Goal: Task Accomplishment & Management: Complete application form

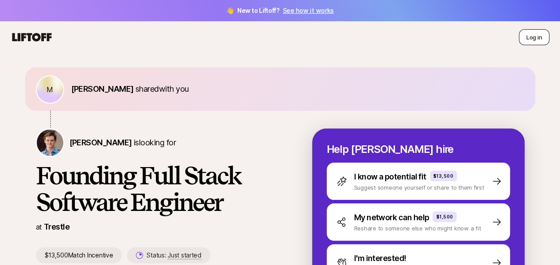
click at [528, 41] on button "Log in" at bounding box center [533, 37] width 31 height 16
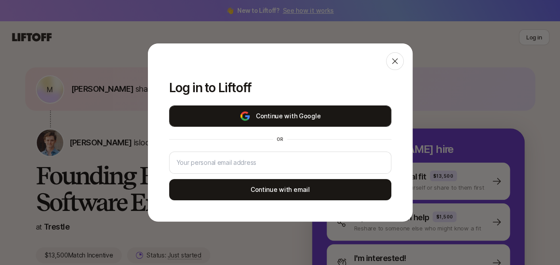
click at [293, 115] on button "Continue with Google" at bounding box center [280, 115] width 222 height 21
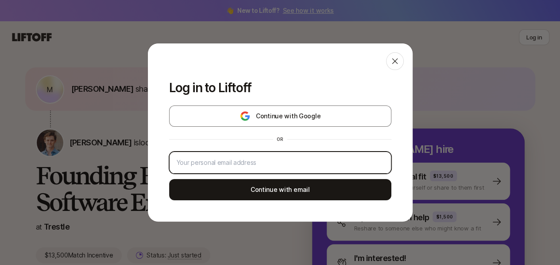
click at [234, 165] on input "email" at bounding box center [279, 162] width 207 height 11
type input "[EMAIL_ADDRESS][DOMAIN_NAME]"
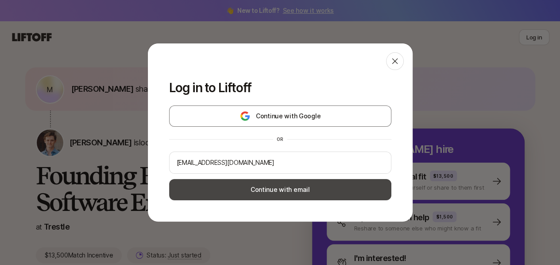
click at [244, 186] on button "Continue with email" at bounding box center [280, 189] width 222 height 21
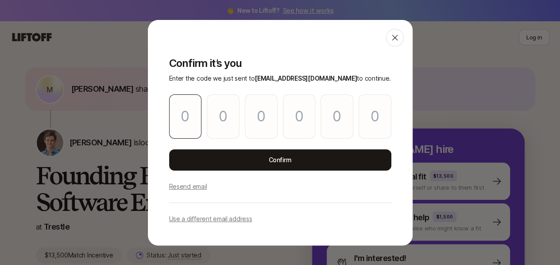
click at [181, 122] on input "Please enter OTP character 1" at bounding box center [185, 116] width 33 height 44
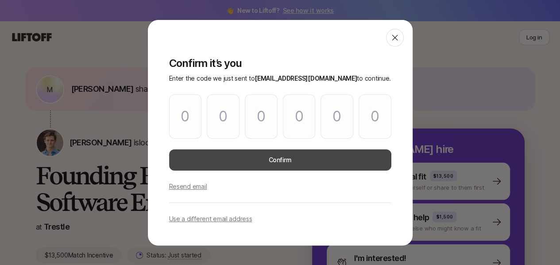
type input "3"
type input "9"
type input "0"
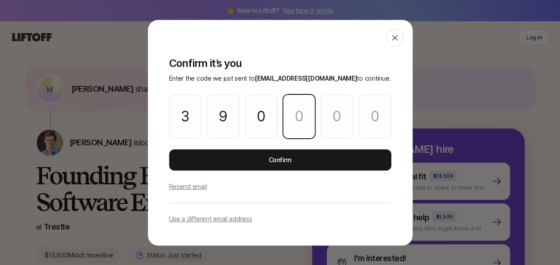
type input "5"
type input "4"
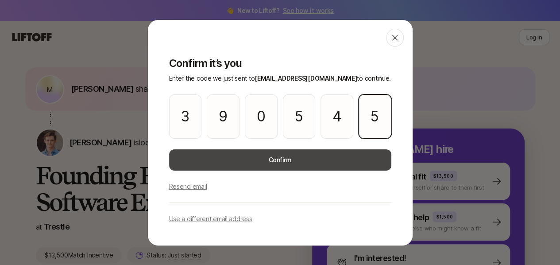
type input "5"
click at [258, 156] on button "Confirm" at bounding box center [280, 159] width 222 height 21
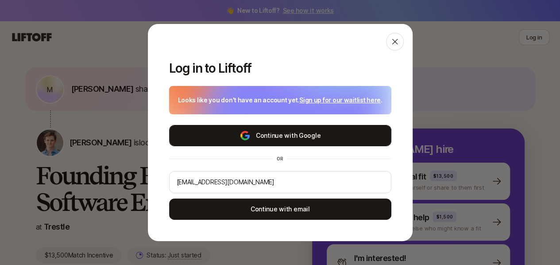
click at [249, 144] on button "Continue with Google" at bounding box center [280, 135] width 222 height 21
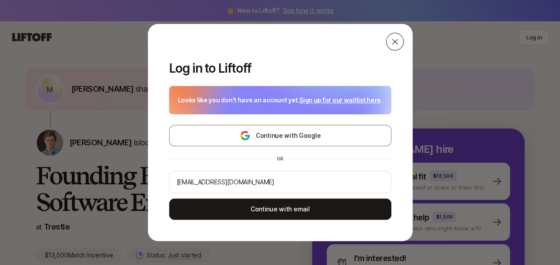
click at [399, 42] on div at bounding box center [395, 42] width 18 height 18
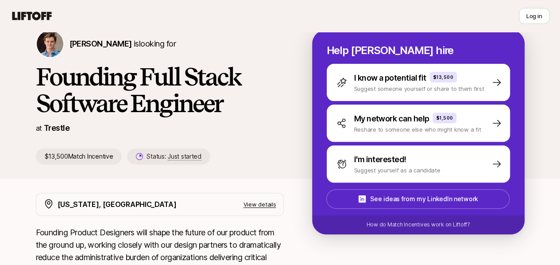
scroll to position [78, 0]
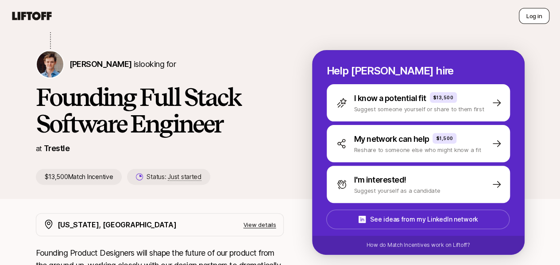
click at [529, 8] on button "Log in" at bounding box center [533, 16] width 31 height 16
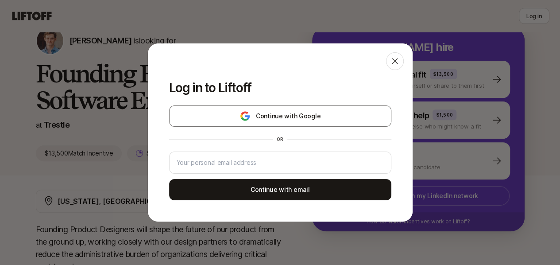
scroll to position [102, 0]
click at [374, 83] on p "Log in to Liftoff" at bounding box center [280, 88] width 222 height 14
click at [269, 147] on div "Continue with Google or Continue with email" at bounding box center [280, 152] width 222 height 95
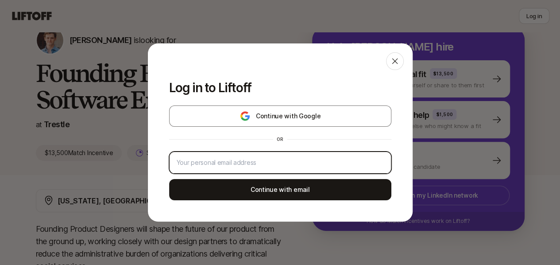
click at [268, 159] on input "email" at bounding box center [279, 162] width 207 height 11
type input "[EMAIL_ADDRESS][DOMAIN_NAME]"
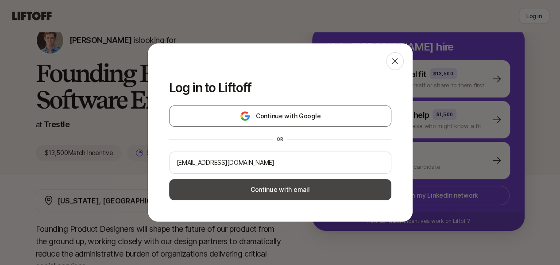
click at [270, 182] on button "Continue with email" at bounding box center [280, 189] width 222 height 21
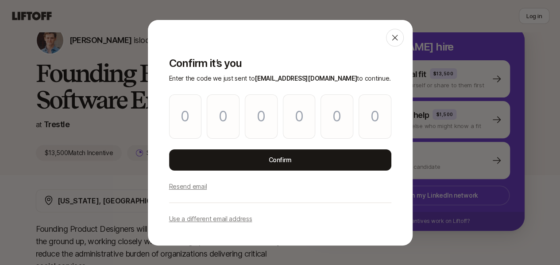
type input "5"
type input "3"
type input "1"
type input "8"
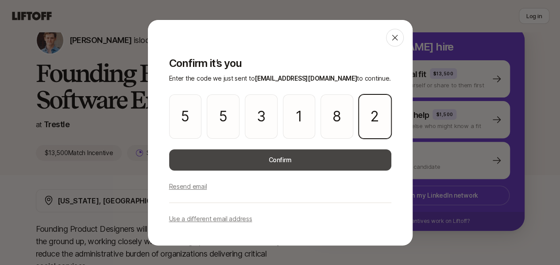
type input "2"
click at [254, 155] on button "Confirm" at bounding box center [280, 159] width 222 height 21
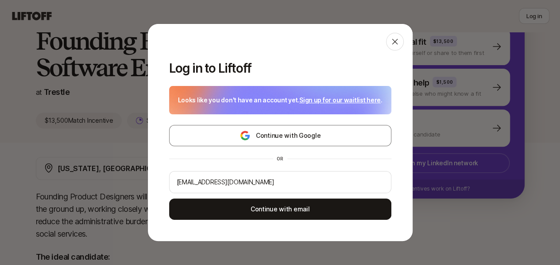
scroll to position [136, 0]
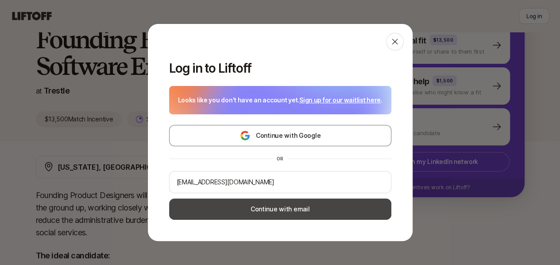
click at [267, 207] on button "Continue with email" at bounding box center [280, 208] width 222 height 21
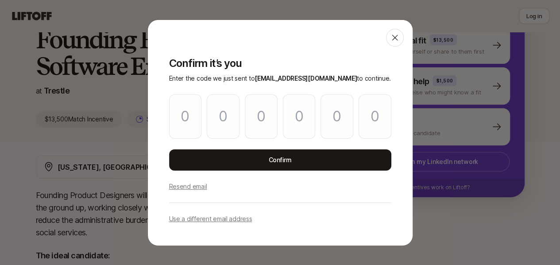
type input "0"
type input "3"
type input "1"
type input "9"
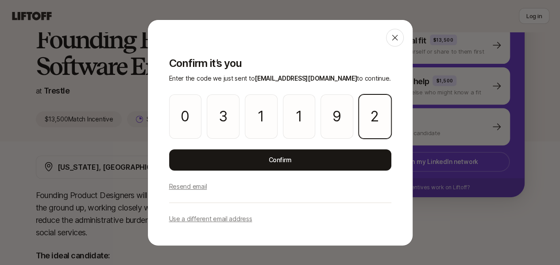
type input "2"
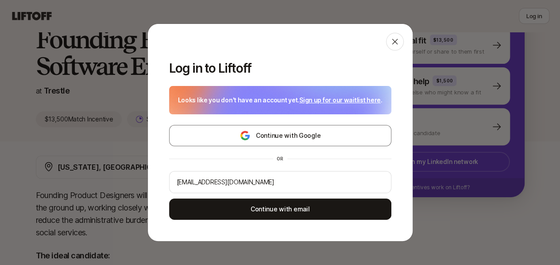
click at [322, 96] on link "Sign up for our waitlist here" at bounding box center [339, 100] width 81 height 11
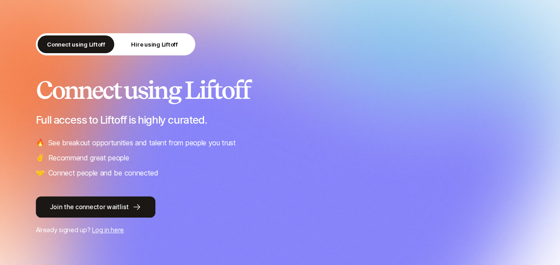
scroll to position [45, 0]
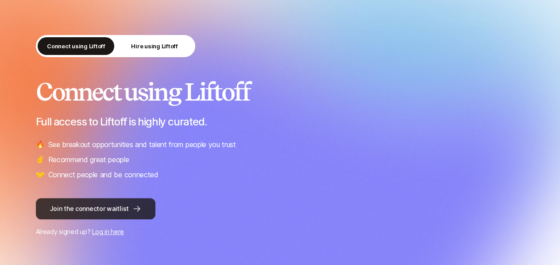
click at [112, 211] on button "Join the connector waitlist" at bounding box center [95, 208] width 119 height 21
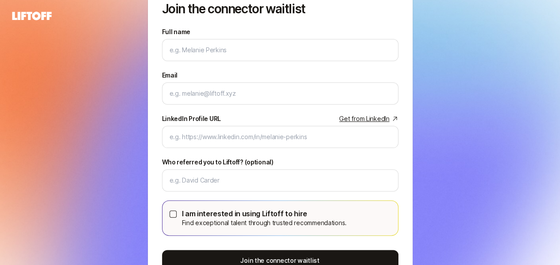
scroll to position [57, 0]
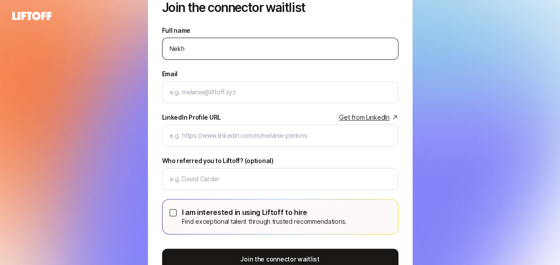
type input "[PERSON_NAME]"
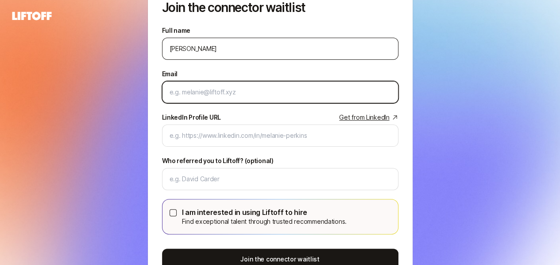
type input "[EMAIL_ADDRESS][DOMAIN_NAME]"
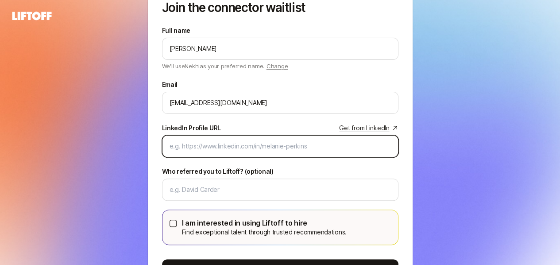
click at [215, 150] on input "LinkedIn Profile URL Get from LinkedIn" at bounding box center [279, 146] width 221 height 11
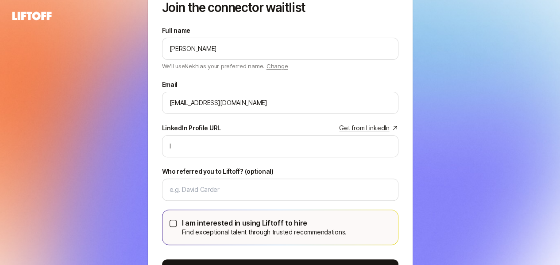
click at [361, 130] on link "Get from LinkedIn" at bounding box center [368, 128] width 59 height 11
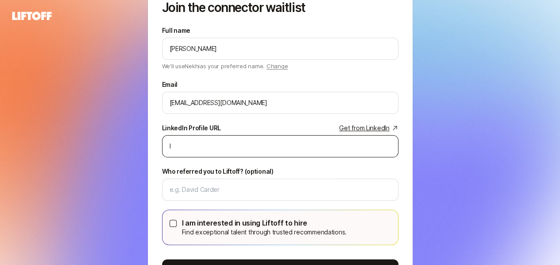
click at [217, 137] on div "l" at bounding box center [280, 146] width 236 height 22
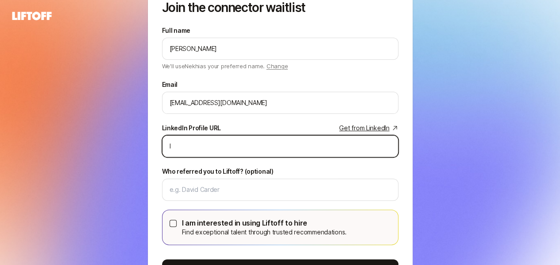
paste input "[URL][DOMAIN_NAME]"
click at [236, 141] on input "lhttps://[DOMAIN_NAME][URL]" at bounding box center [279, 146] width 221 height 11
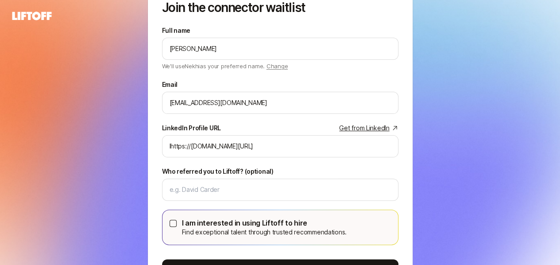
click at [294, 118] on div "Full name [PERSON_NAME] We'll use Nekhi as your preferred name. Change Preferre…" at bounding box center [280, 161] width 236 height 272
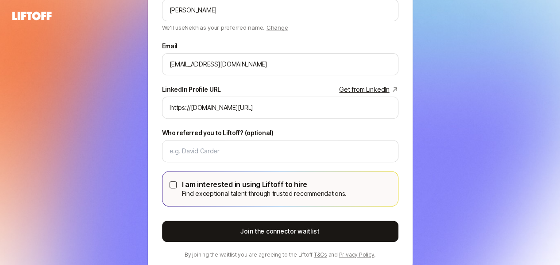
scroll to position [125, 0]
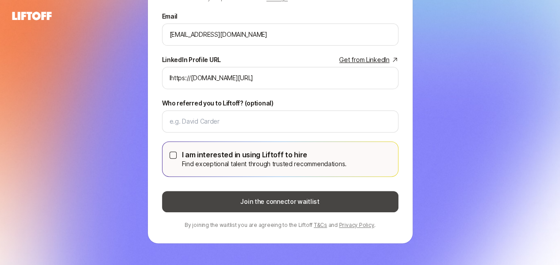
click at [247, 196] on button "Join the connector waitlist" at bounding box center [280, 201] width 236 height 21
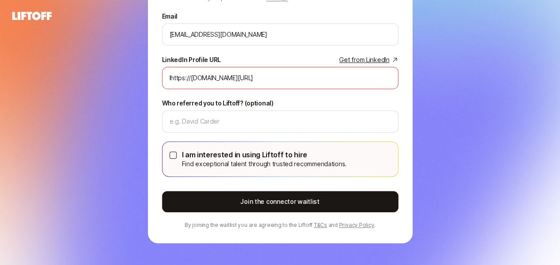
drag, startPoint x: 247, startPoint y: 196, endPoint x: 158, endPoint y: 103, distance: 128.9
click at [158, 103] on div "Join the connector waitlist Full name [PERSON_NAME] We'll use Nekhi as your pre…" at bounding box center [280, 71] width 265 height 342
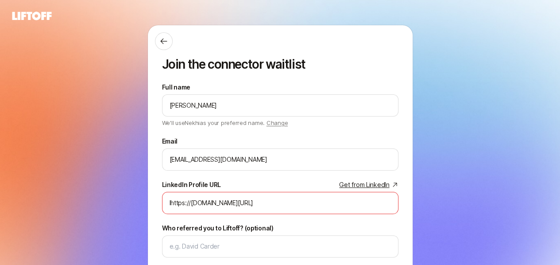
scroll to position [84, 0]
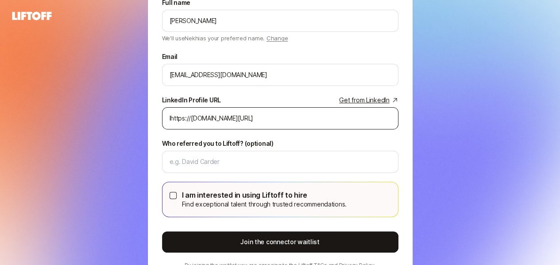
click at [287, 123] on div "lhttps://[DOMAIN_NAME][URL]" at bounding box center [280, 118] width 236 height 22
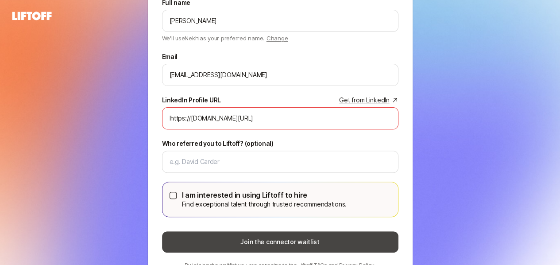
drag, startPoint x: 233, startPoint y: 253, endPoint x: 203, endPoint y: 243, distance: 31.6
click at [203, 243] on button "Join the connector waitlist" at bounding box center [280, 241] width 236 height 21
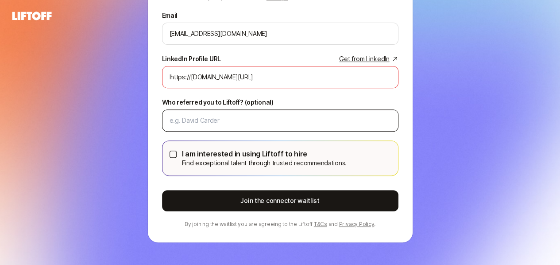
scroll to position [127, 0]
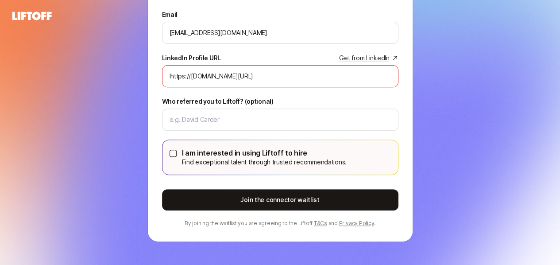
click at [261, 183] on div "Full name [PERSON_NAME] We'll use Nekhi as your preferred name. Change Preferre…" at bounding box center [280, 91] width 236 height 272
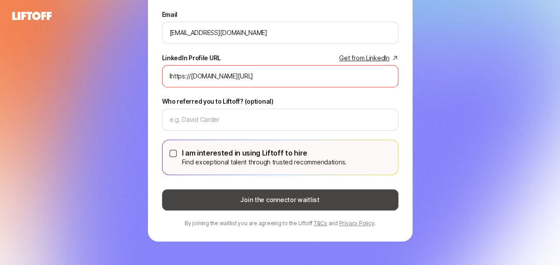
click at [261, 192] on button "Join the connector waitlist" at bounding box center [280, 199] width 236 height 21
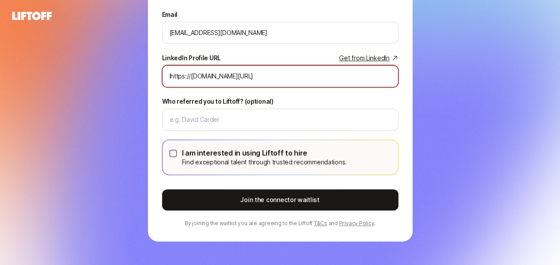
click at [273, 77] on input "lhttps://[DOMAIN_NAME][URL]" at bounding box center [279, 76] width 221 height 11
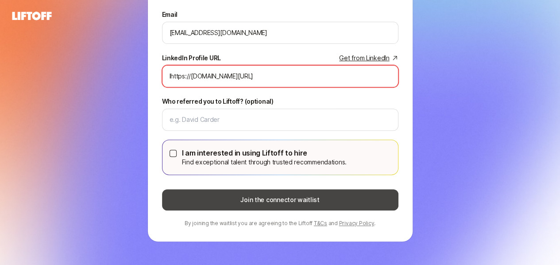
type input "lhttps://[DOMAIN_NAME][URL]"
click at [257, 199] on button "Join the connector waitlist" at bounding box center [280, 199] width 236 height 21
click at [257, 198] on button "Join the connector waitlist" at bounding box center [280, 199] width 236 height 21
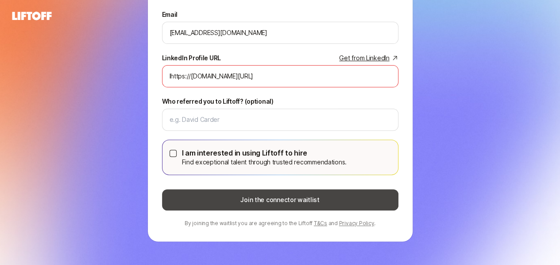
click at [257, 198] on button "Join the connector waitlist" at bounding box center [280, 199] width 236 height 21
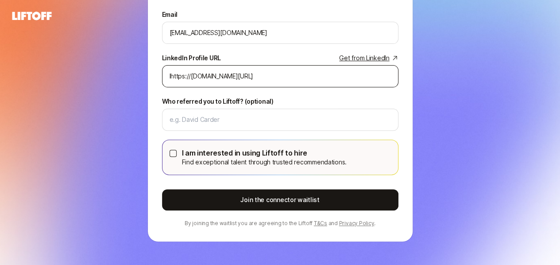
click at [277, 84] on div "lhttps://[DOMAIN_NAME][URL]" at bounding box center [280, 76] width 236 height 22
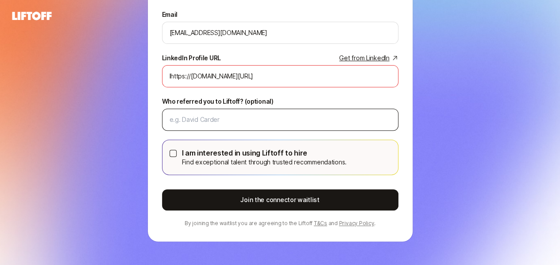
click at [297, 126] on div at bounding box center [280, 119] width 236 height 22
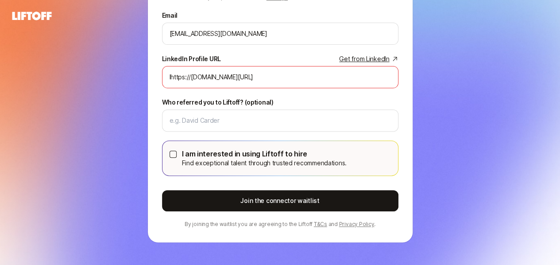
click at [187, 150] on p "I am interested in using Liftoff to hire" at bounding box center [264, 154] width 165 height 12
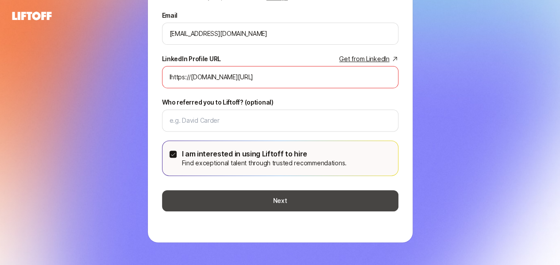
click at [229, 200] on button "Next" at bounding box center [280, 200] width 236 height 21
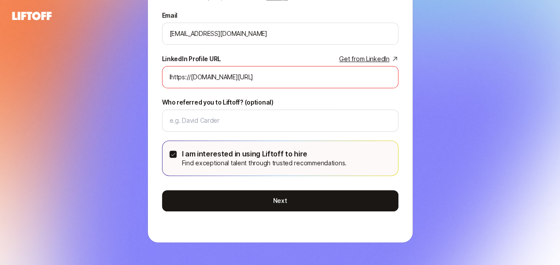
click at [226, 209] on div "Full name [PERSON_NAME] We'll use Nekhi as your preferred name. Change Preferre…" at bounding box center [280, 92] width 236 height 272
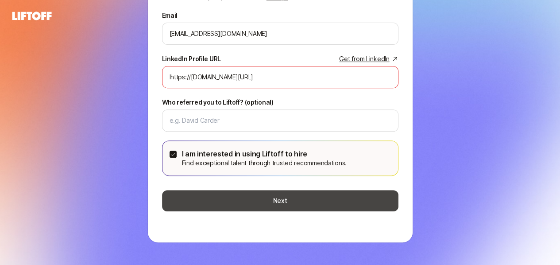
click at [217, 196] on button "Next" at bounding box center [280, 200] width 236 height 21
